Goal: Task Accomplishment & Management: Manage account settings

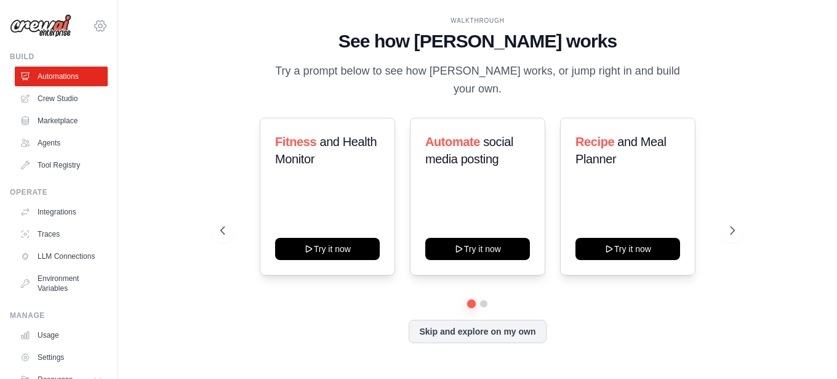
click at [95, 25] on icon at bounding box center [100, 25] width 11 height 10
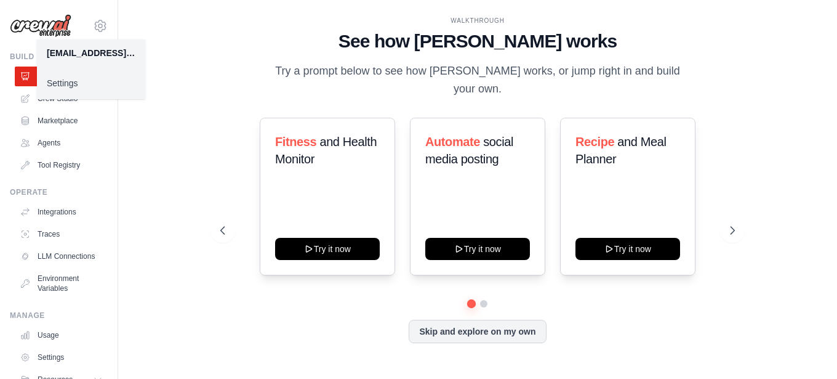
click at [68, 79] on link "Settings" at bounding box center [91, 83] width 108 height 22
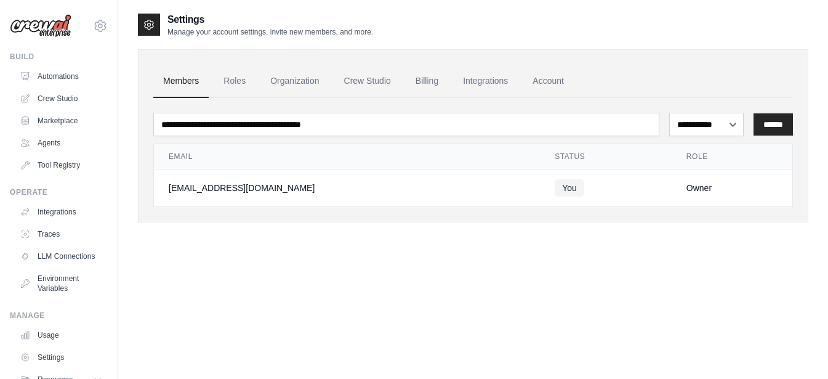
click at [220, 186] on div "[EMAIL_ADDRESS][DOMAIN_NAME]" at bounding box center [347, 188] width 356 height 12
click at [66, 79] on link "Automations" at bounding box center [62, 76] width 93 height 20
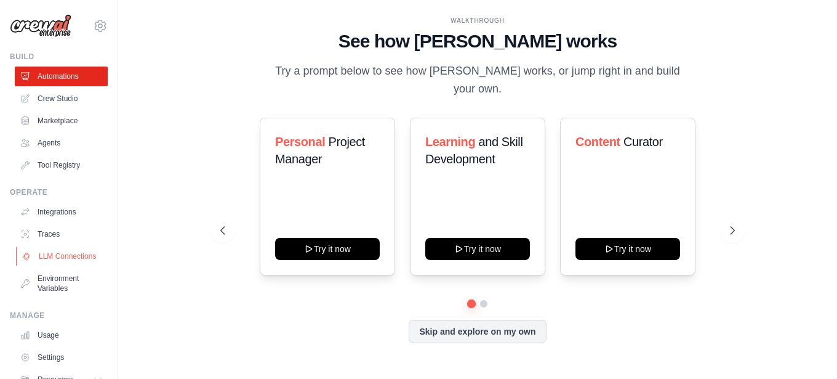
click at [44, 258] on link "LLM Connections" at bounding box center [62, 256] width 93 height 20
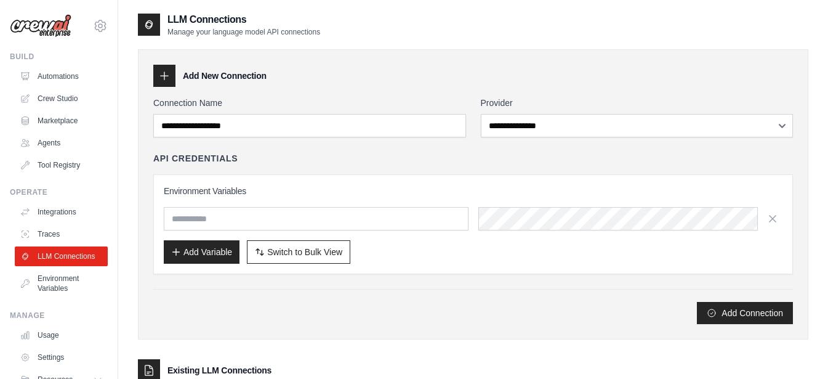
scroll to position [63, 0]
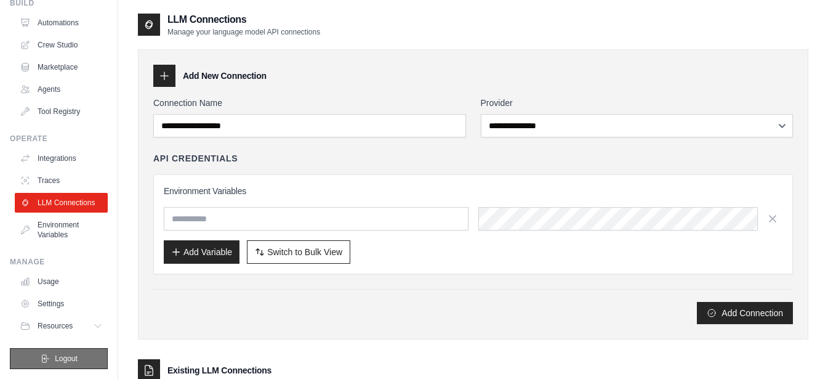
click at [58, 358] on span "Logout" at bounding box center [66, 358] width 23 height 10
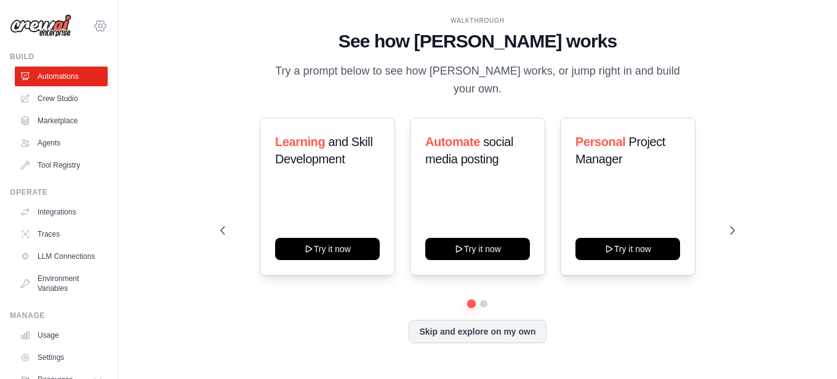
click at [93, 23] on icon at bounding box center [100, 25] width 15 height 15
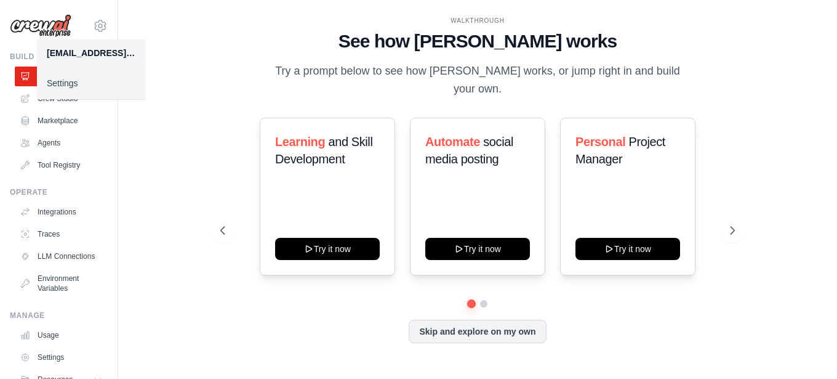
click at [55, 81] on link "Settings" at bounding box center [91, 83] width 108 height 22
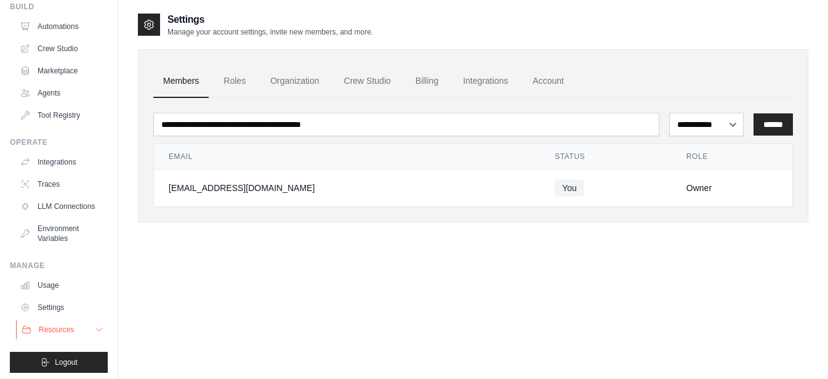
scroll to position [63, 0]
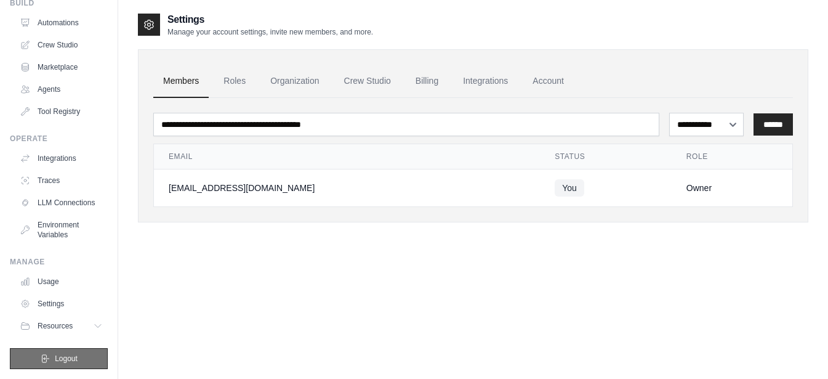
click at [58, 362] on span "Logout" at bounding box center [66, 358] width 23 height 10
